Goal: Transaction & Acquisition: Purchase product/service

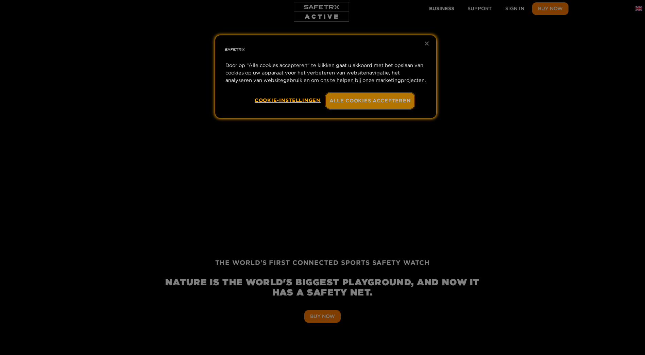
click at [346, 99] on button "Alle cookies accepteren" at bounding box center [370, 101] width 89 height 16
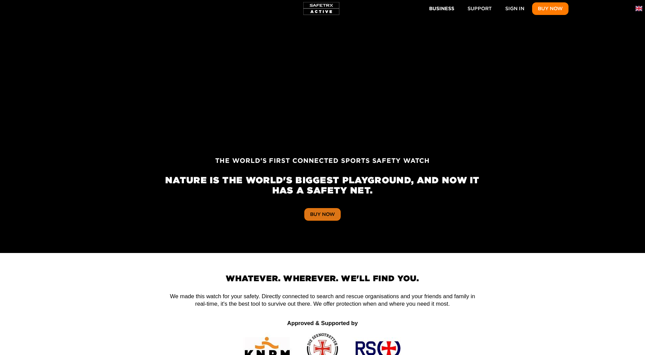
scroll to position [0, 1260]
click at [323, 214] on span "Buy Now" at bounding box center [322, 214] width 25 height 9
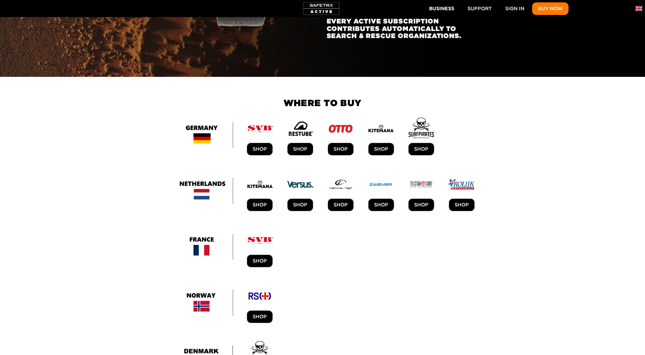
scroll to position [0, 1890]
click at [203, 178] on img at bounding box center [201, 191] width 65 height 26
click at [459, 201] on span "SHOP" at bounding box center [462, 205] width 14 height 9
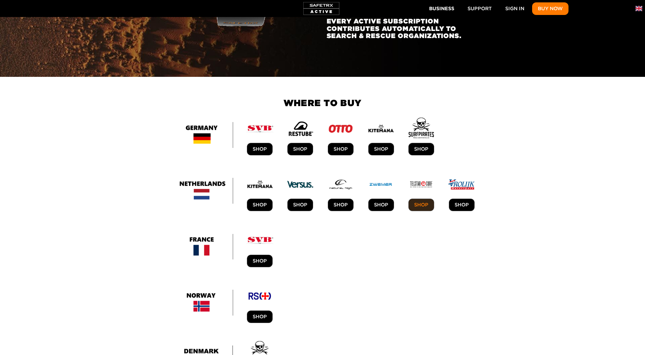
click at [421, 201] on span "SHOP" at bounding box center [421, 205] width 14 height 9
click at [260, 201] on span "Shop" at bounding box center [260, 205] width 14 height 9
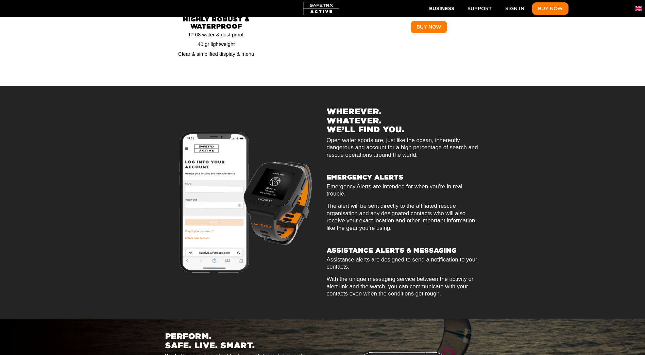
scroll to position [0, 2758]
